Goal: Information Seeking & Learning: Learn about a topic

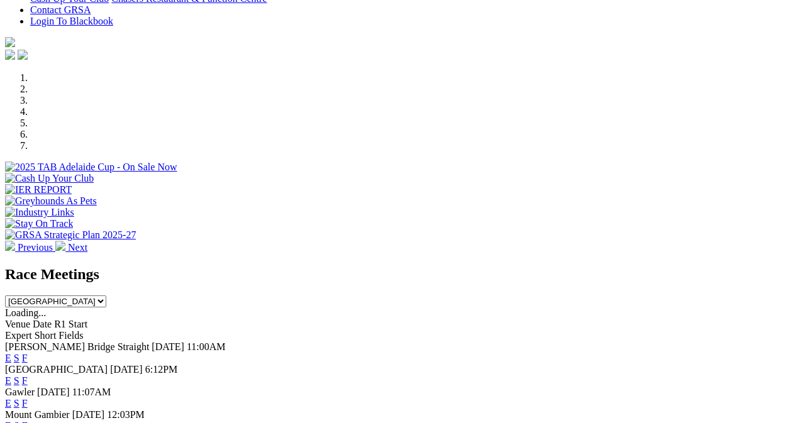
scroll to position [374, 0]
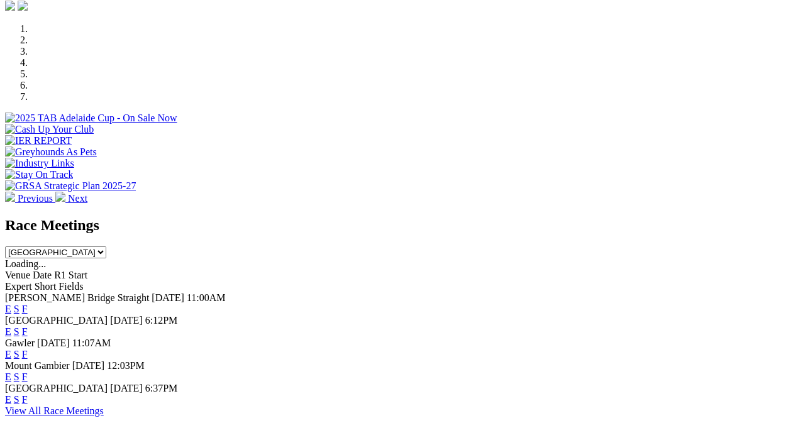
click at [28, 304] on link "F" at bounding box center [25, 309] width 6 height 11
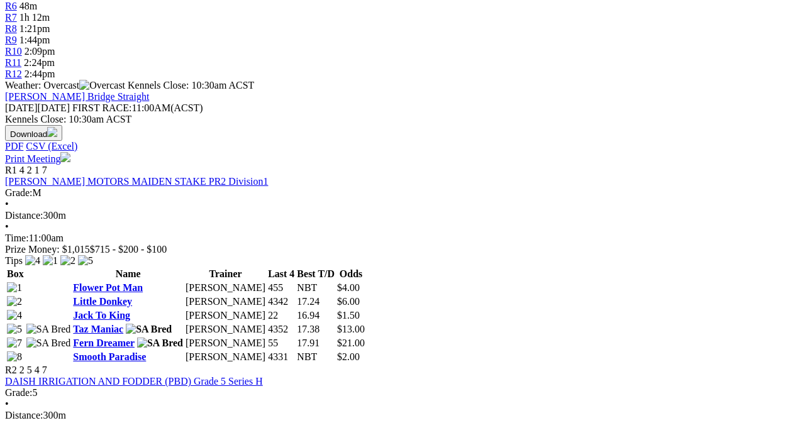
scroll to position [503, 0]
drag, startPoint x: 366, startPoint y: 228, endPoint x: 366, endPoint y: 256, distance: 28.3
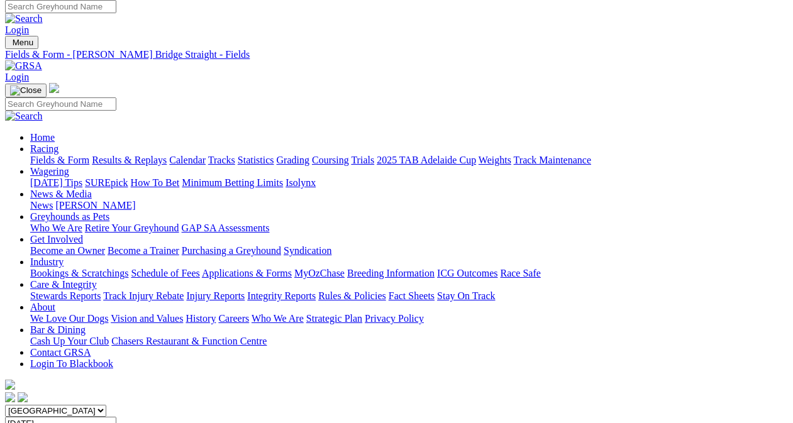
scroll to position [0, 0]
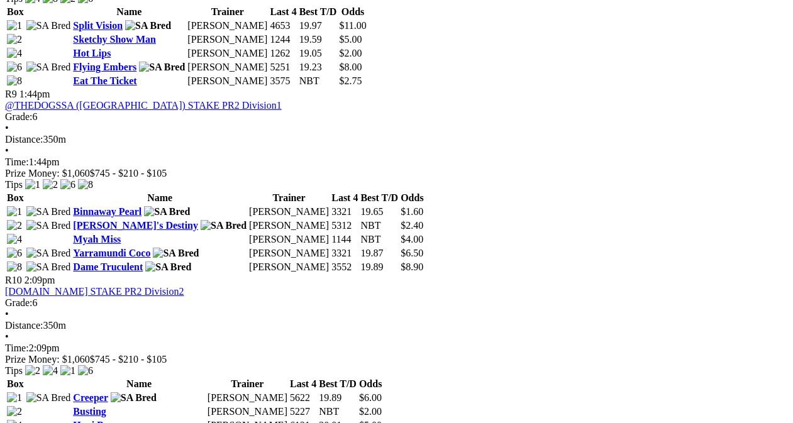
scroll to position [2152, 0]
